Goal: Task Accomplishment & Management: Manage account settings

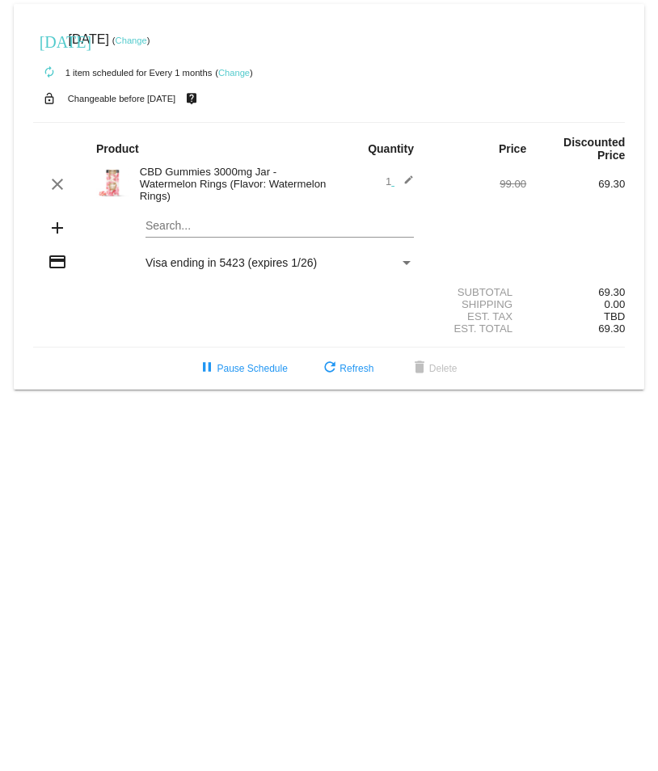
click at [233, 72] on link "Change" at bounding box center [234, 73] width 32 height 10
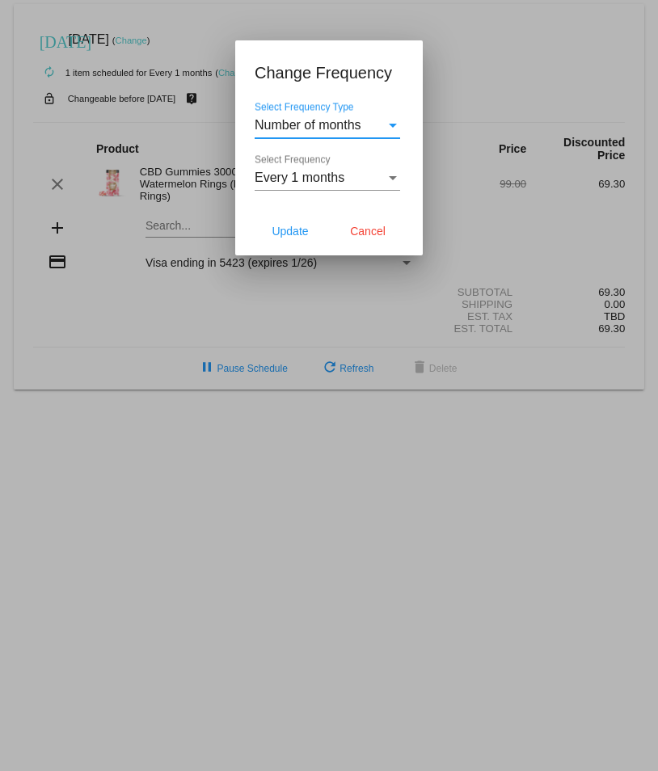
click at [389, 124] on div "Select Frequency Type" at bounding box center [393, 126] width 8 height 4
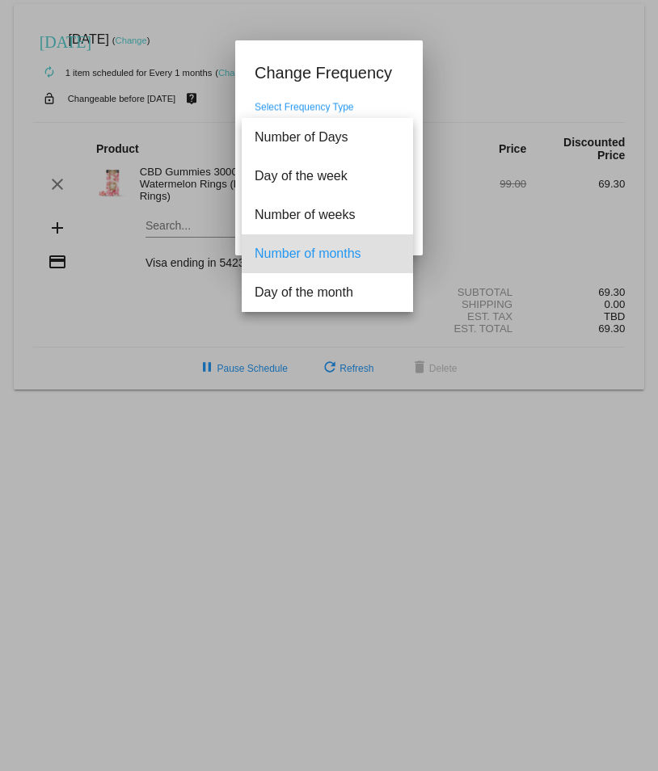
click at [400, 95] on div at bounding box center [329, 385] width 658 height 771
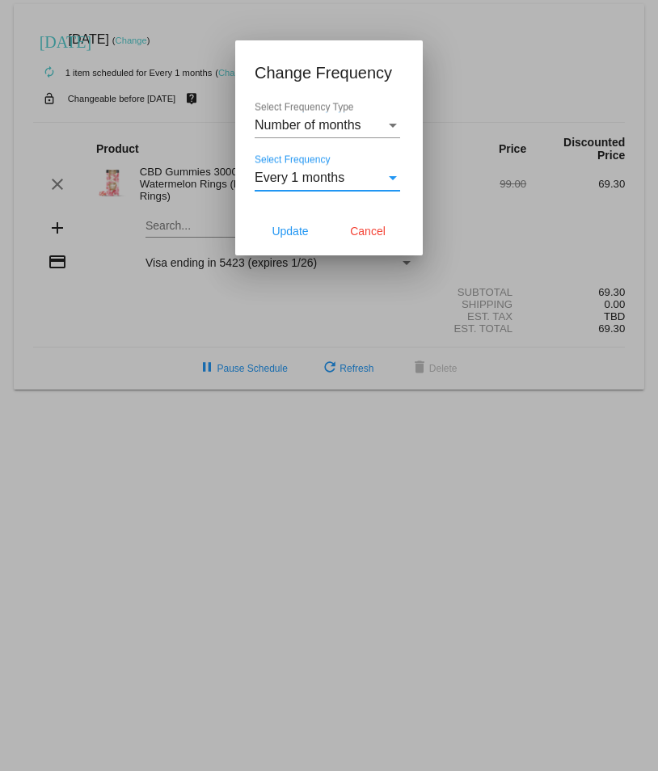
click at [391, 174] on div "Select Frequency" at bounding box center [392, 177] width 15 height 15
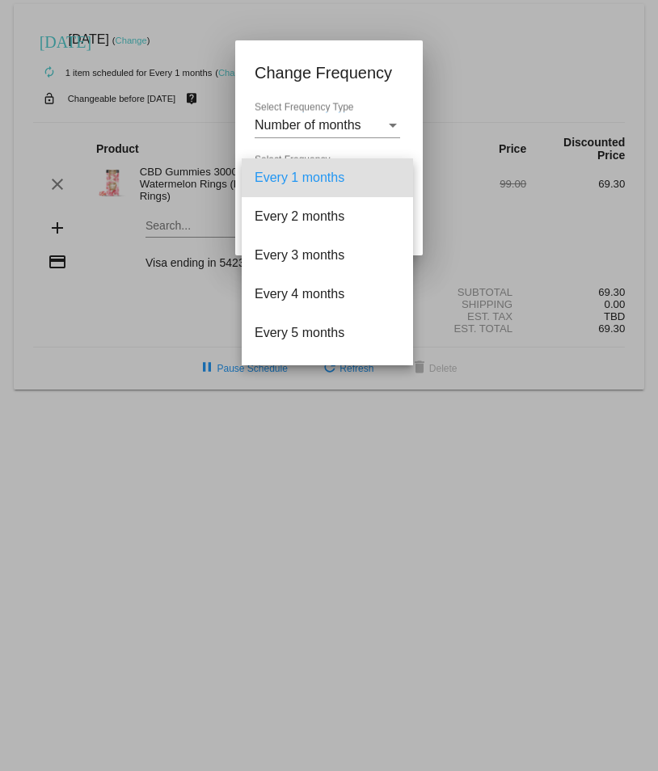
click at [397, 73] on div at bounding box center [329, 385] width 658 height 771
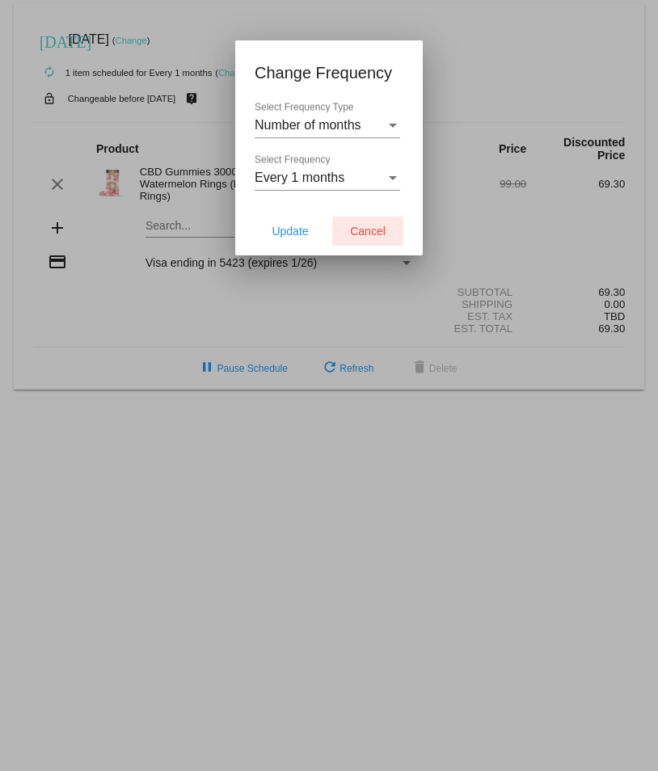
click at [372, 234] on span "Cancel" at bounding box center [368, 231] width 36 height 13
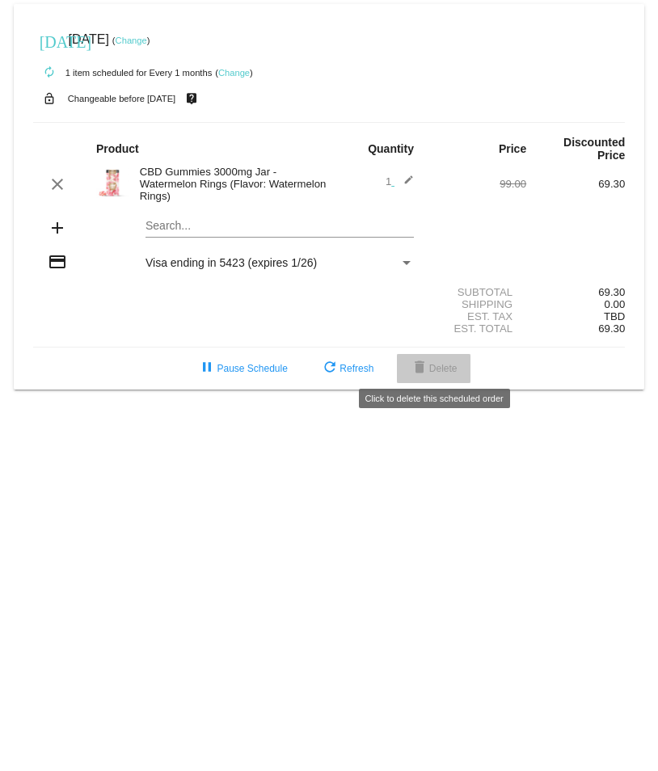
click at [438, 363] on span "delete Delete" at bounding box center [434, 368] width 48 height 11
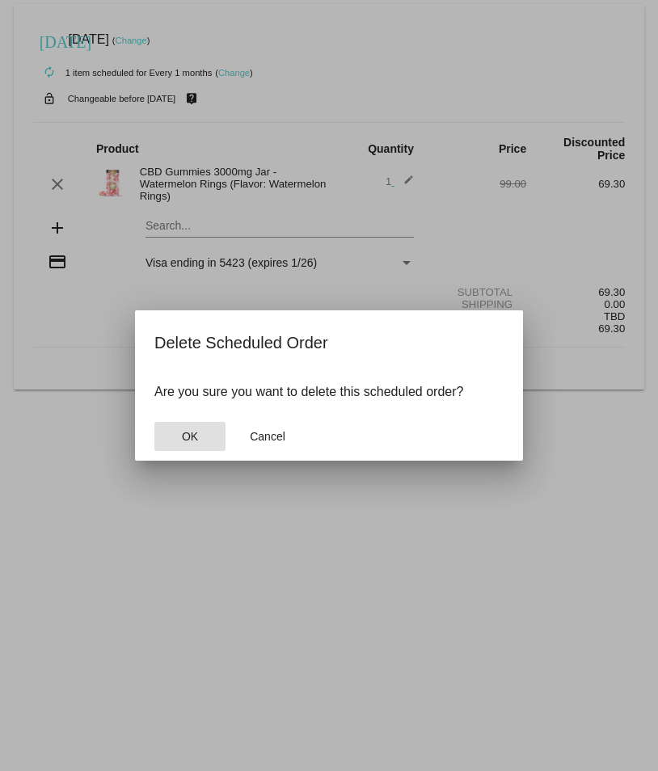
click at [184, 438] on span "OK" at bounding box center [190, 436] width 16 height 13
